Goal: Complete application form: Complete application form

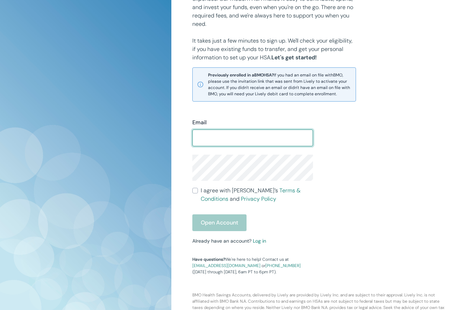
scroll to position [115, 0]
type input "[EMAIL_ADDRESS][DOMAIN_NAME]"
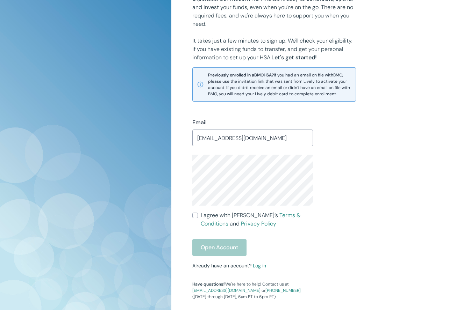
click at [197, 217] on input "I agree with Lively’s Terms & Conditions and Privacy Policy" at bounding box center [195, 216] width 6 height 6
checkbox input "true"
click at [213, 242] on button "Open Account" at bounding box center [219, 247] width 54 height 17
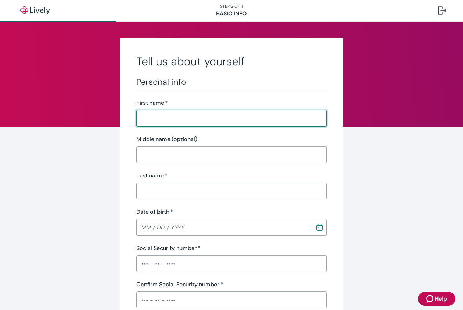
click at [318, 117] on input "First name   *" at bounding box center [231, 118] width 190 height 14
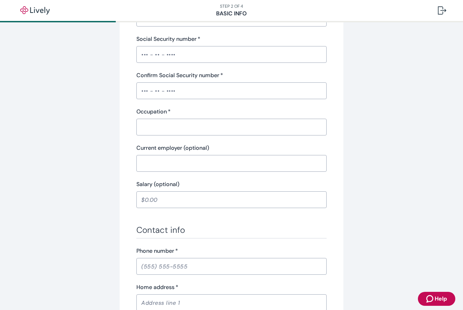
type input "[PERSON_NAME]"
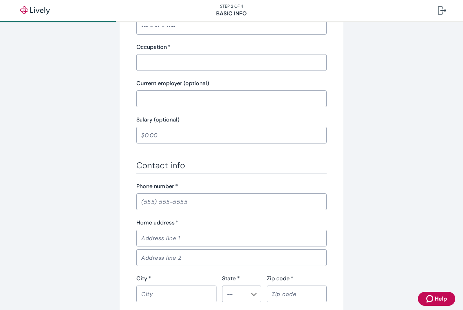
type input "[PERSON_NAME]"
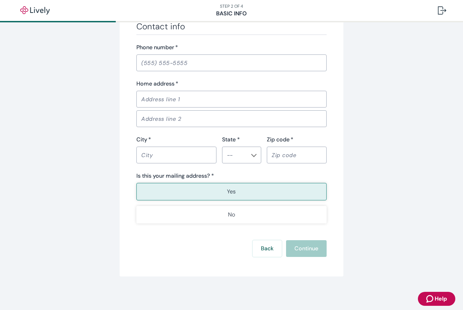
type input "[PERSON_NAME]"
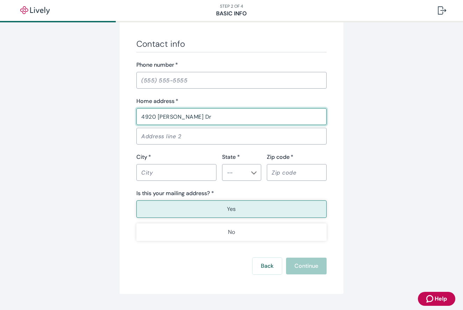
type input "4920 [PERSON_NAME] Dr"
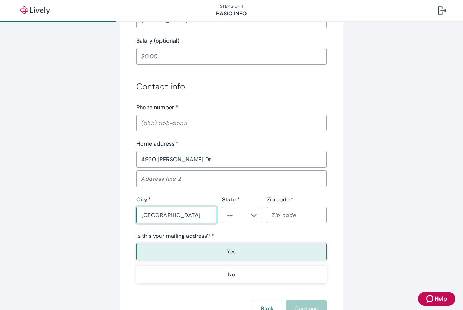
type input "[GEOGRAPHIC_DATA]"
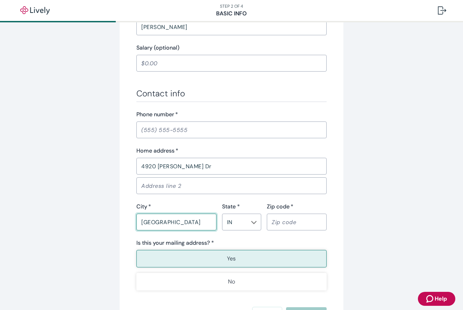
type input "IN"
type input "46254"
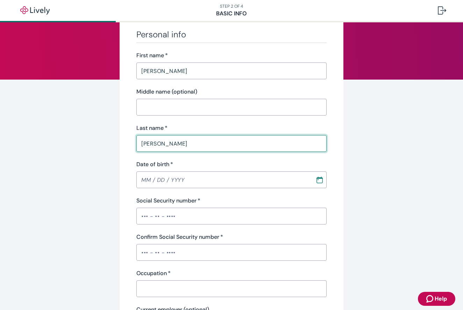
scroll to position [48, 0]
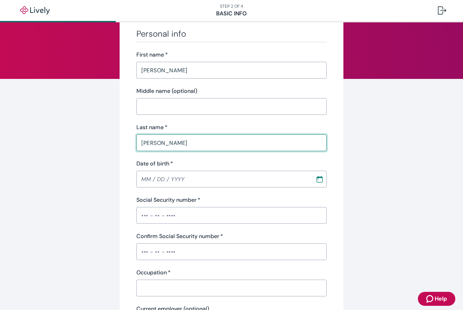
type input "[PERSON_NAME]"
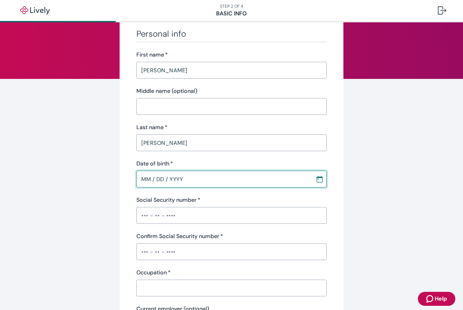
type input "MM / DD / YYYY"
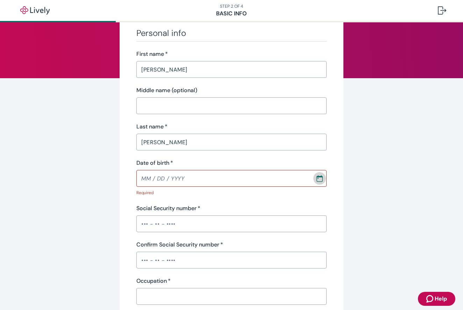
click at [318, 179] on icon "Calendar" at bounding box center [319, 178] width 7 height 7
click at [253, 202] on icon "calendar view is open, switch to year view" at bounding box center [248, 197] width 9 height 9
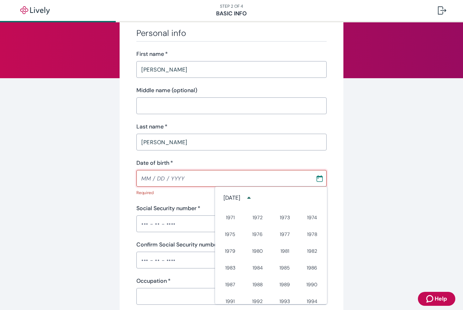
scroll to position [281, 0]
click at [260, 252] on button "1980" at bounding box center [257, 252] width 25 height 13
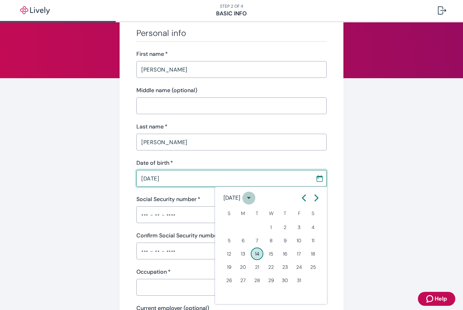
click at [253, 198] on icon "calendar view is open, switch to year view" at bounding box center [248, 197] width 9 height 9
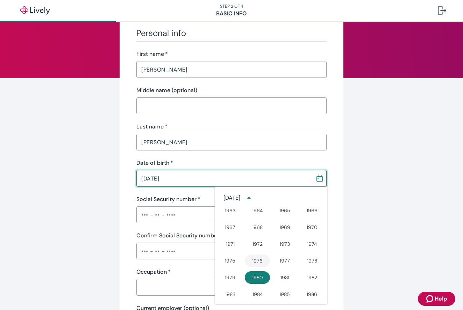
scroll to position [255, 0]
click at [261, 272] on button "1980" at bounding box center [257, 278] width 25 height 13
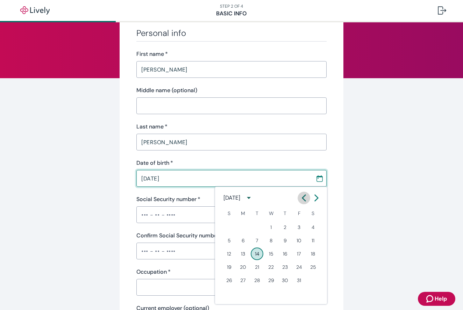
click at [300, 199] on icon "Calendar left arrow" at bounding box center [303, 198] width 7 height 7
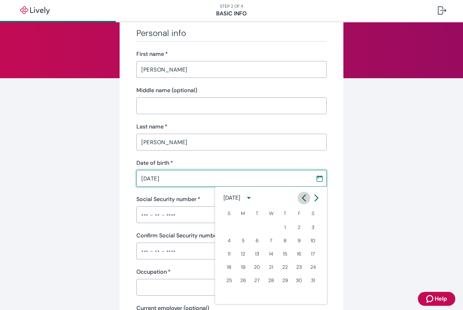
click at [300, 199] on icon "Calendar left arrow" at bounding box center [303, 198] width 7 height 7
click at [312, 198] on button "Next month" at bounding box center [316, 198] width 13 height 13
click at [242, 291] on button "31" at bounding box center [242, 293] width 13 height 13
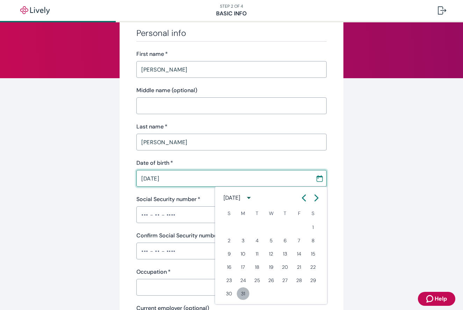
type input "[DATE]"
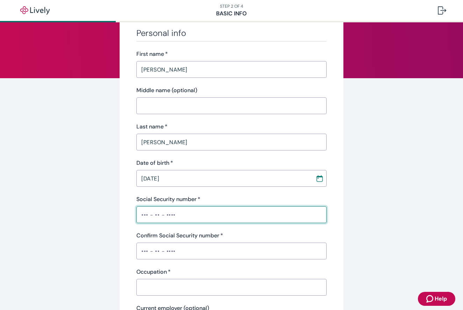
click at [182, 216] on input "Social Security number   *" at bounding box center [231, 215] width 190 height 14
type input "•••-••-4153"
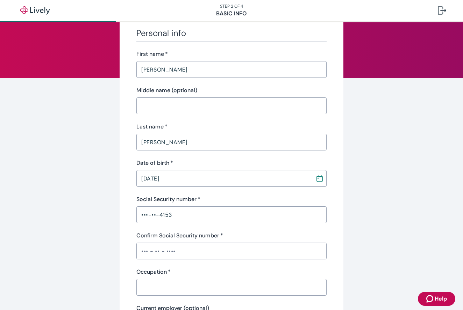
click at [185, 242] on div "Confirm Social Security number   * ​" at bounding box center [231, 246] width 190 height 28
click at [183, 247] on input "Confirm Social Security number   *" at bounding box center [231, 251] width 190 height 14
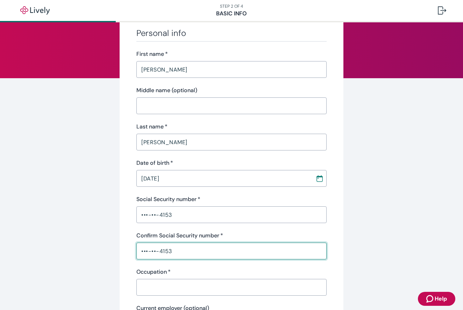
type input "•••-••-4153"
click at [191, 283] on input "Occupation   *" at bounding box center [231, 288] width 190 height 14
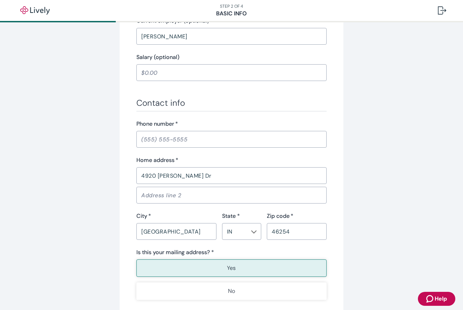
scroll to position [337, 0]
type input "clergy"
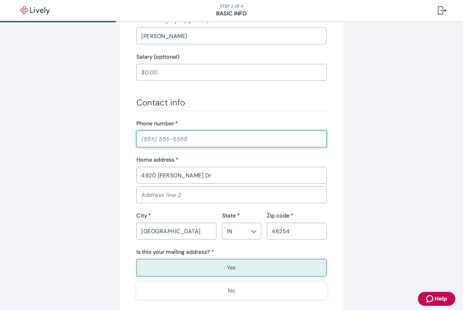
click at [320, 140] on input "Phone number   *" at bounding box center [231, 139] width 190 height 14
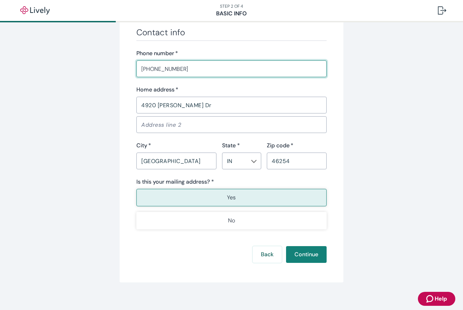
scroll to position [407, 0]
type input "[PHONE_NUMBER]"
click at [241, 192] on button "Yes" at bounding box center [231, 197] width 190 height 17
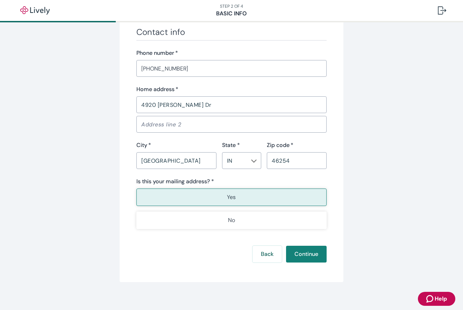
click at [242, 194] on button "Yes" at bounding box center [231, 197] width 190 height 17
click at [247, 196] on button "Yes" at bounding box center [231, 197] width 190 height 17
click at [300, 253] on button "Continue" at bounding box center [306, 254] width 41 height 17
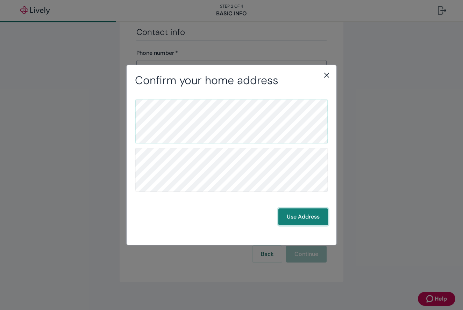
click at [301, 216] on button "Use Address" at bounding box center [303, 217] width 50 height 17
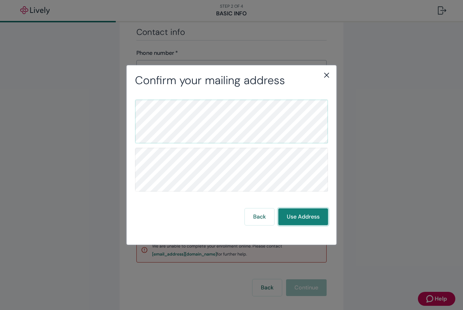
click at [301, 216] on button "Use Address" at bounding box center [303, 217] width 50 height 17
click at [300, 211] on button "Use Address" at bounding box center [303, 217] width 50 height 17
click at [299, 219] on button "Use Address" at bounding box center [303, 217] width 50 height 17
click at [304, 212] on button "Use Address" at bounding box center [303, 217] width 50 height 17
click at [303, 212] on button "Use Address" at bounding box center [303, 217] width 50 height 17
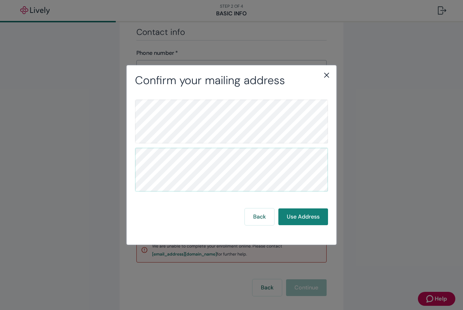
click at [327, 76] on icon "close" at bounding box center [326, 75] width 8 height 8
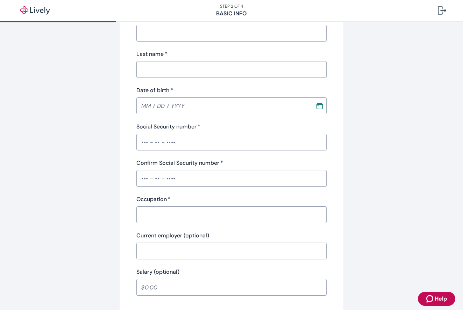
scroll to position [122, 0]
